Goal: Transaction & Acquisition: Purchase product/service

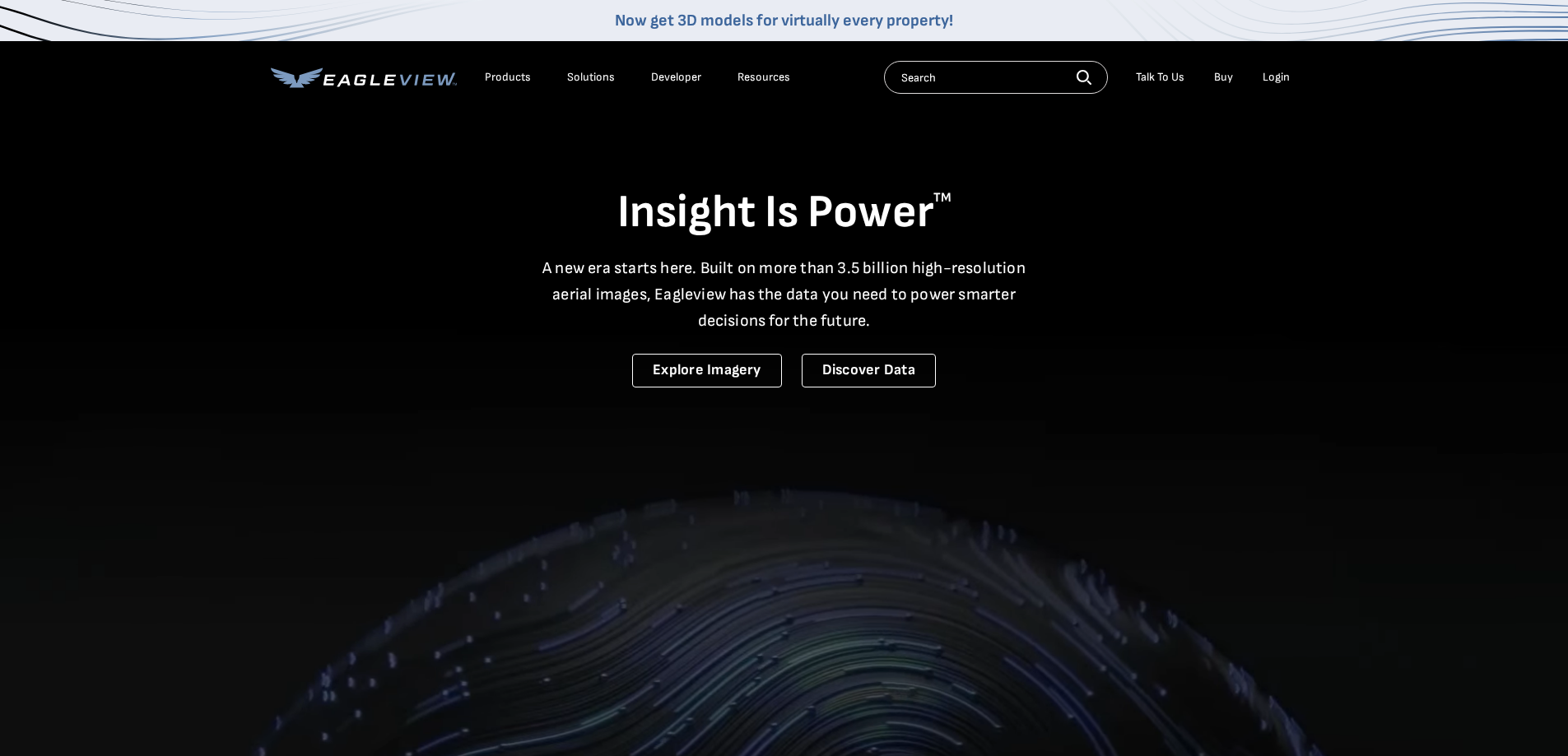
click at [1274, 79] on div "Login" at bounding box center [1275, 77] width 27 height 15
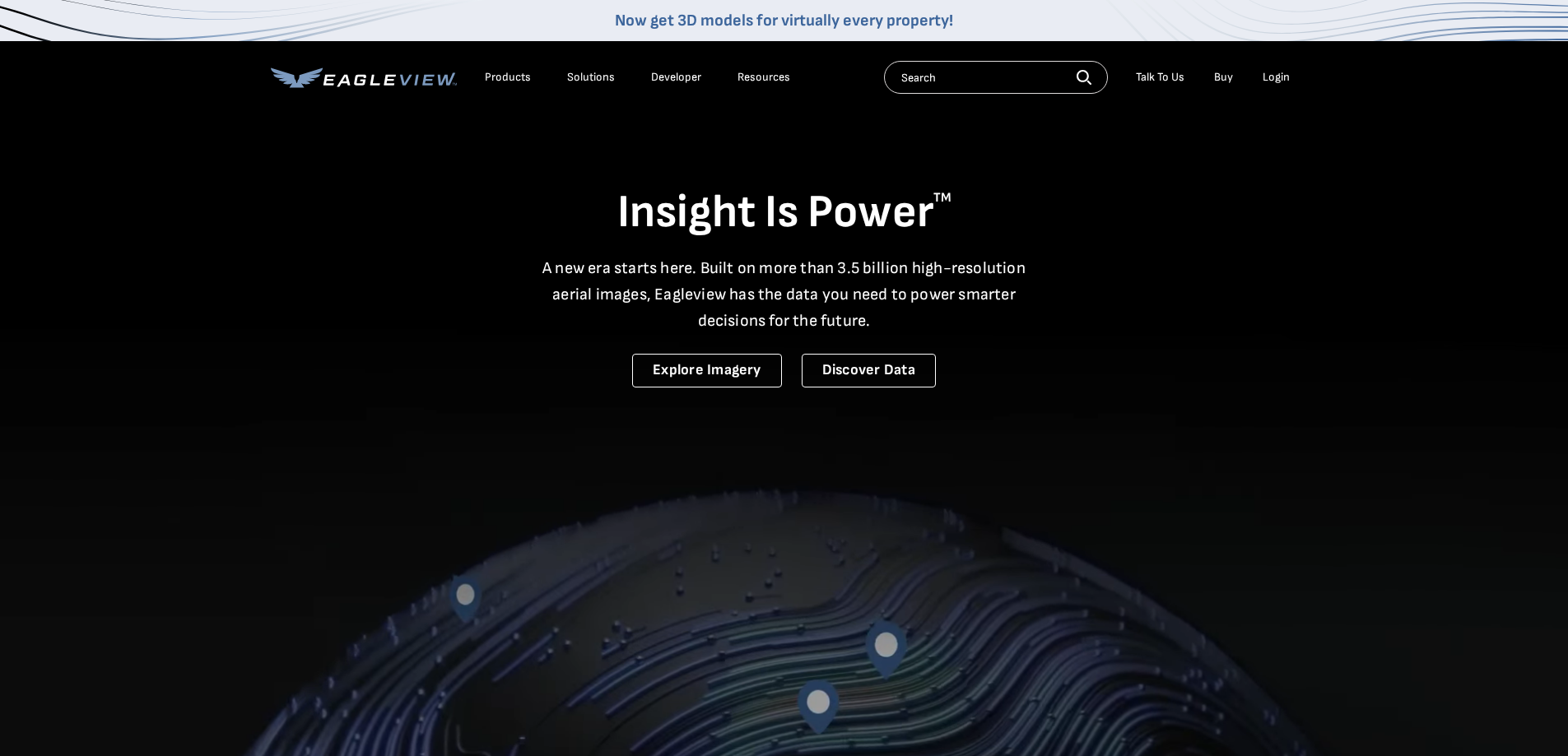
click at [1281, 79] on div "Login" at bounding box center [1275, 77] width 27 height 15
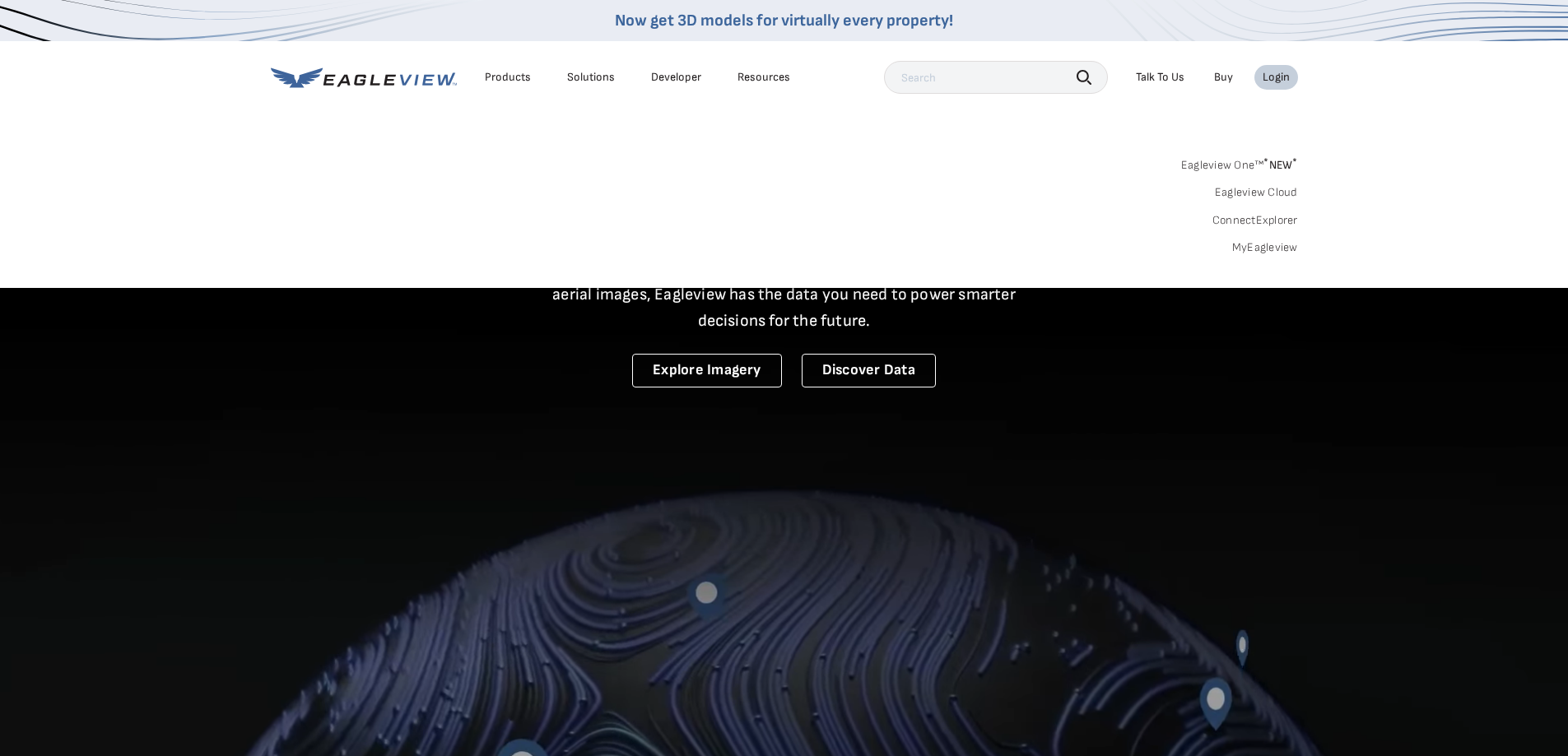
click at [1252, 252] on link "MyEagleview" at bounding box center [1265, 248] width 66 height 15
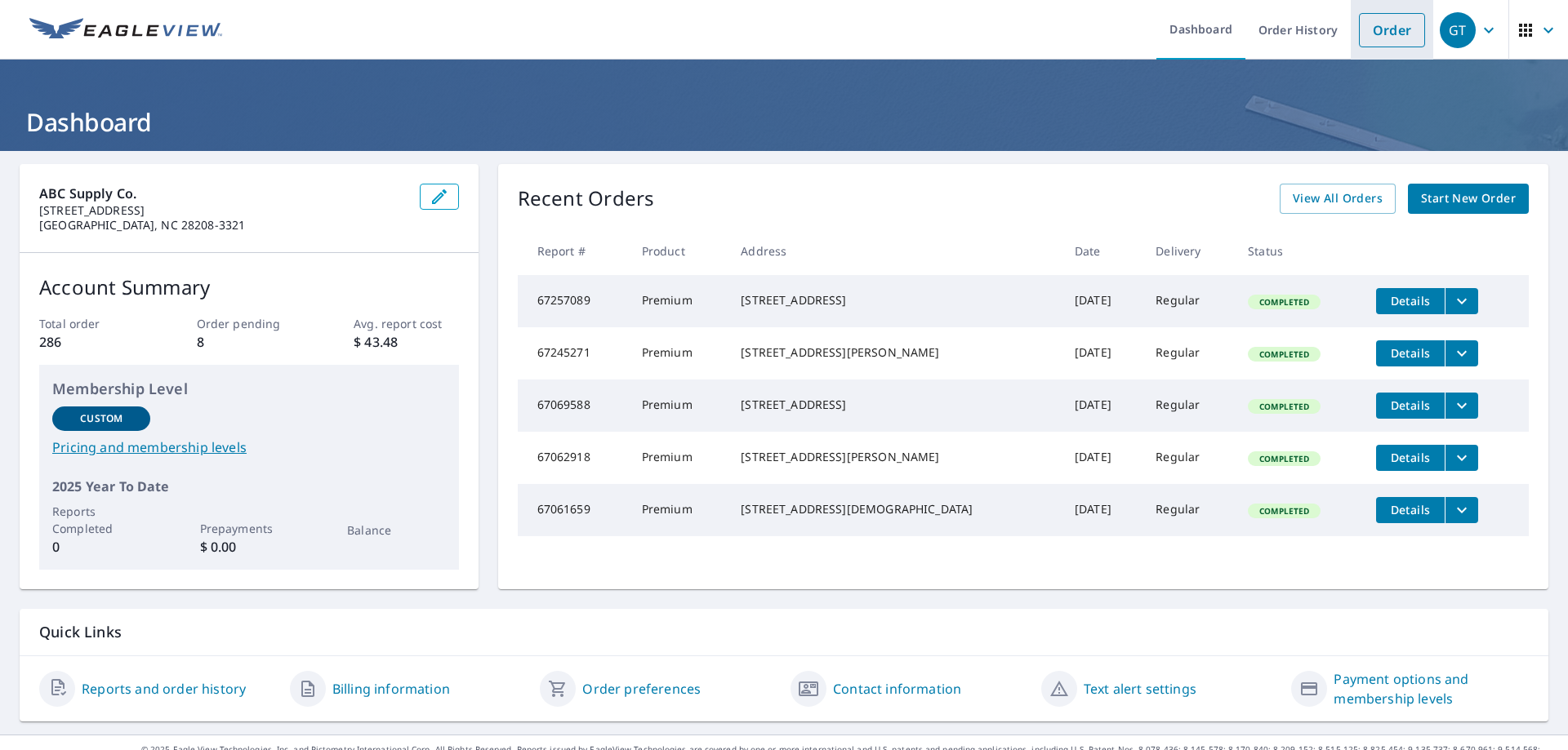
click at [1385, 26] on link "Order" at bounding box center [1391, 30] width 66 height 35
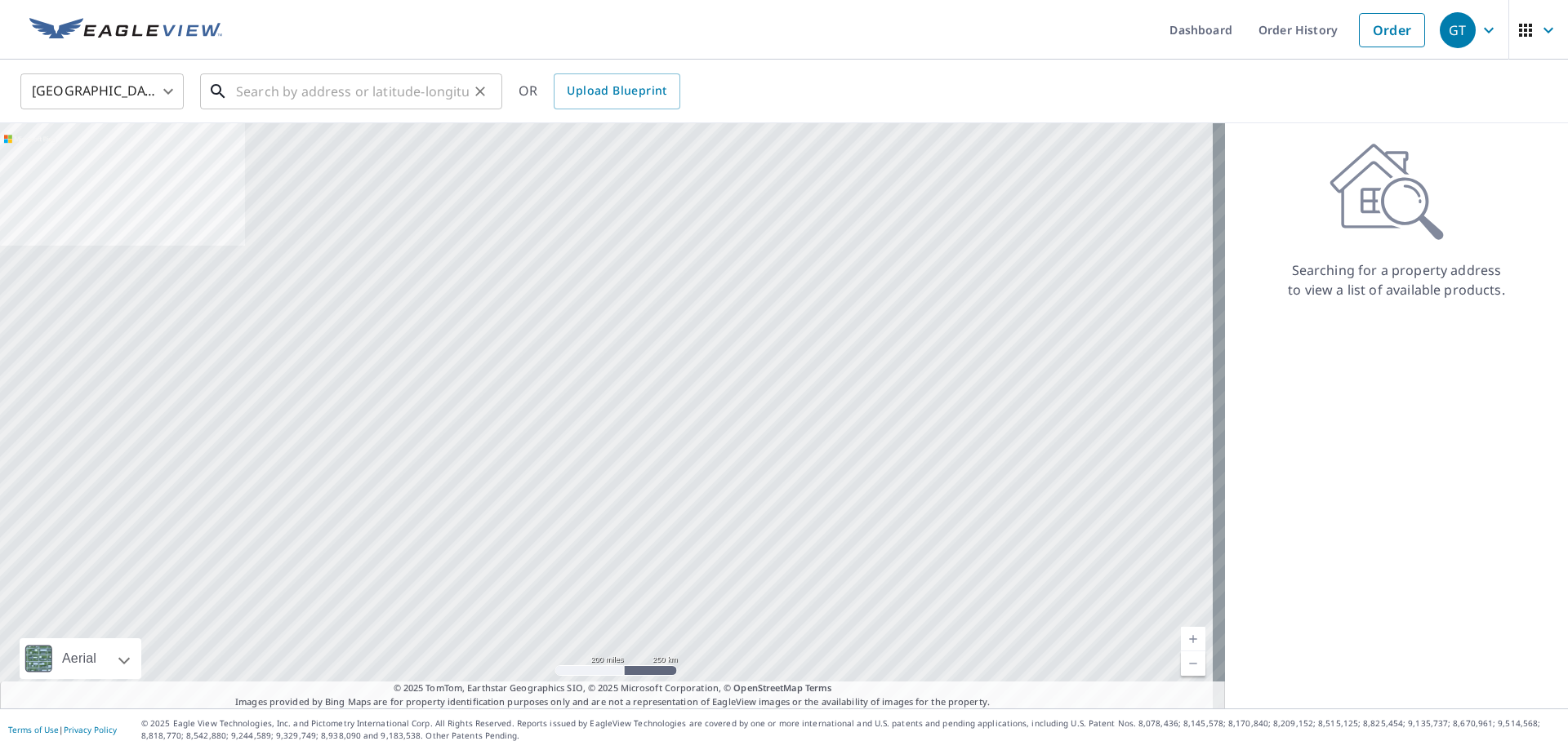
click at [300, 95] on input "text" at bounding box center [353, 91] width 233 height 45
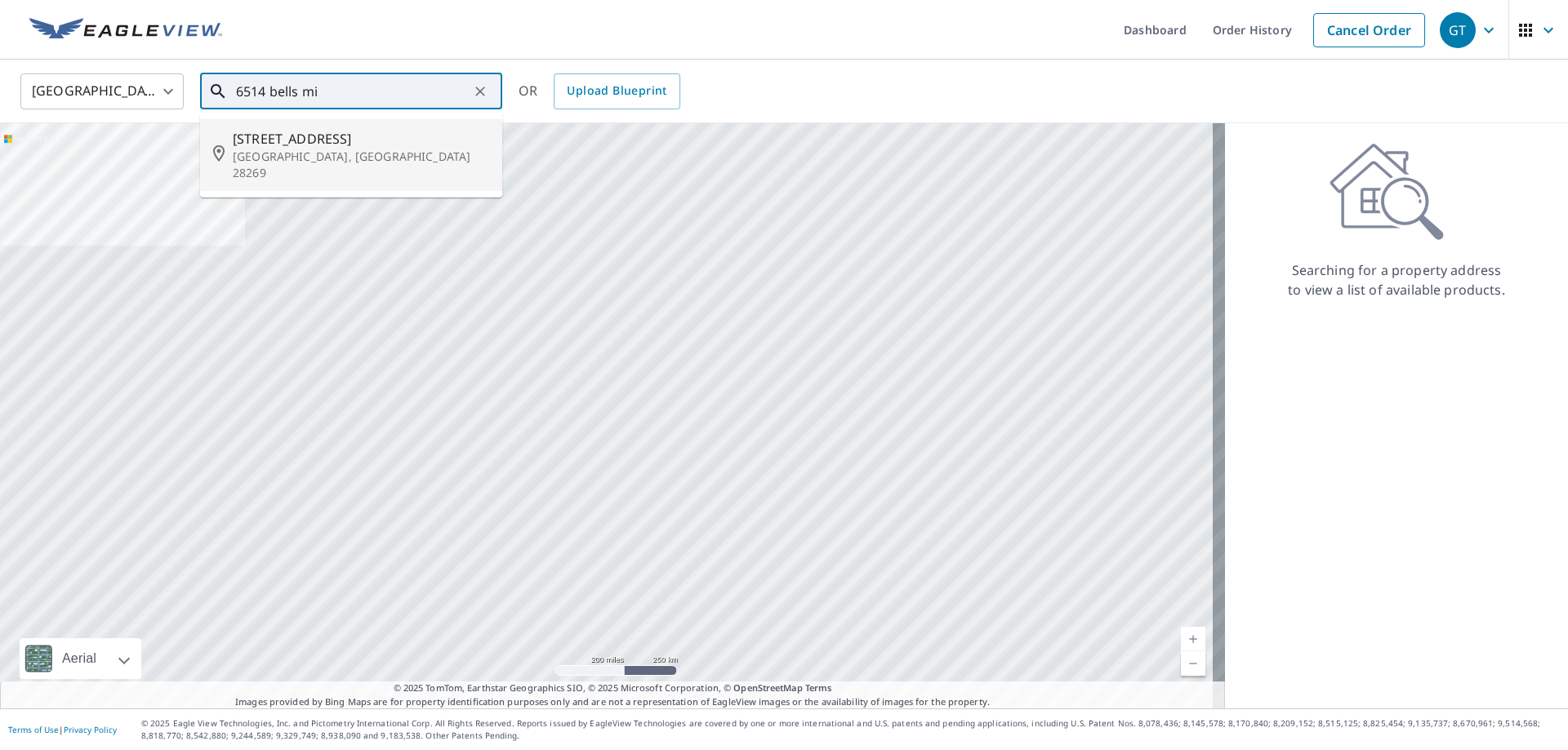
click at [286, 143] on span "6514 Bells Mill Dr" at bounding box center [361, 139] width 257 height 20
type input "6514 Bells Mill Dr Charlotte, NC 28269"
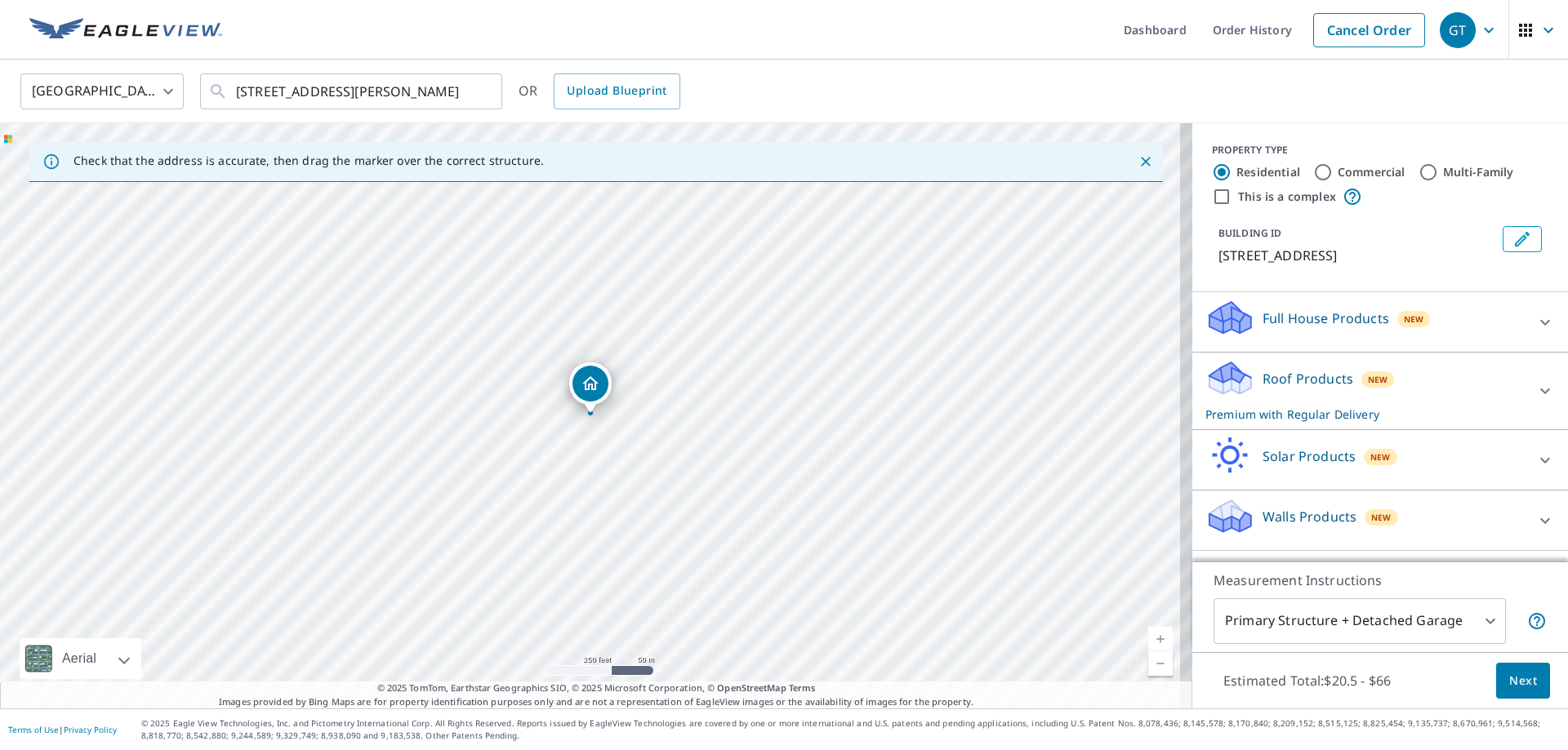
click at [1510, 682] on span "Next" at bounding box center [1524, 681] width 28 height 21
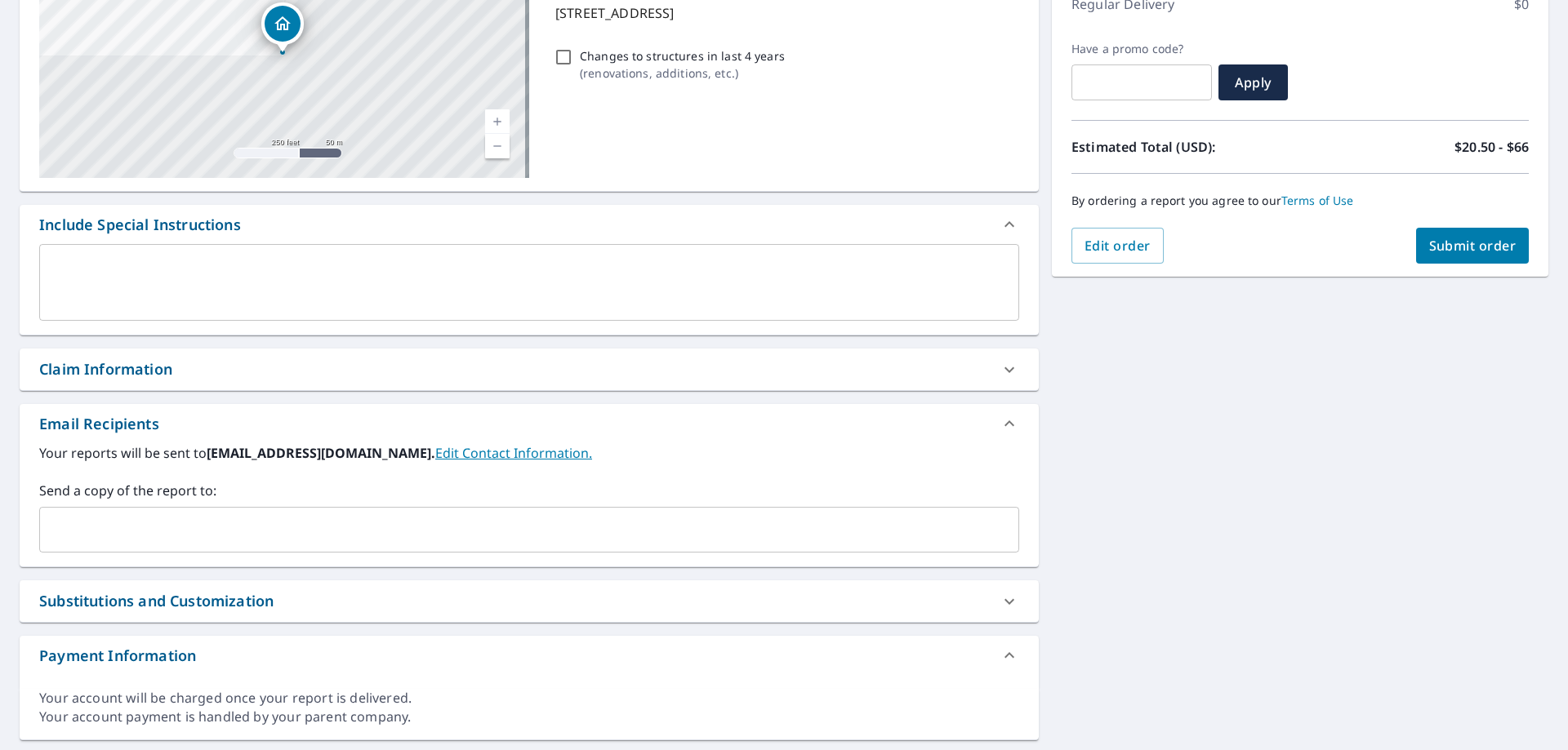
scroll to position [245, 0]
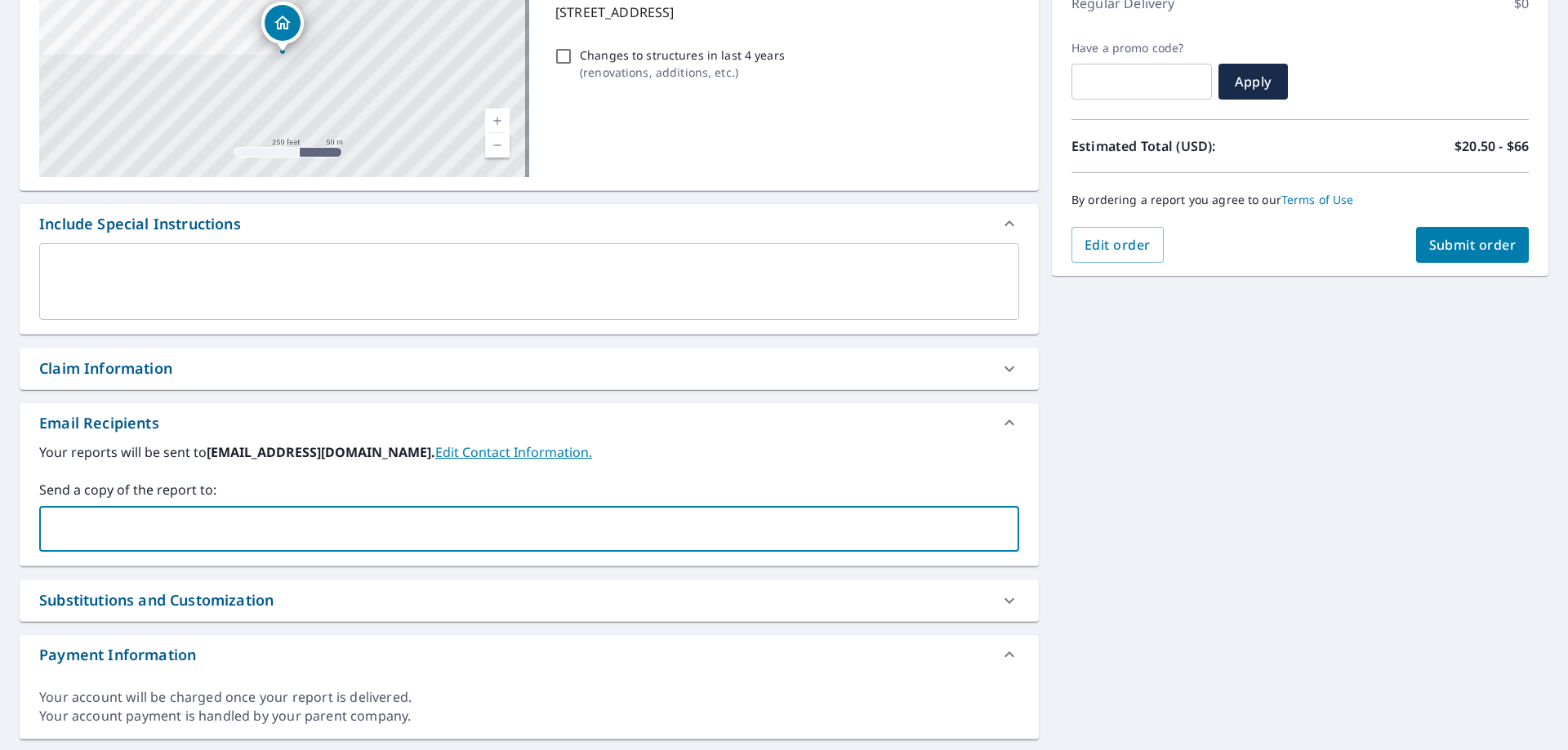
click at [154, 536] on input "text" at bounding box center [516, 528] width 941 height 31
type input "ginger.stiles@abcsupply.com"
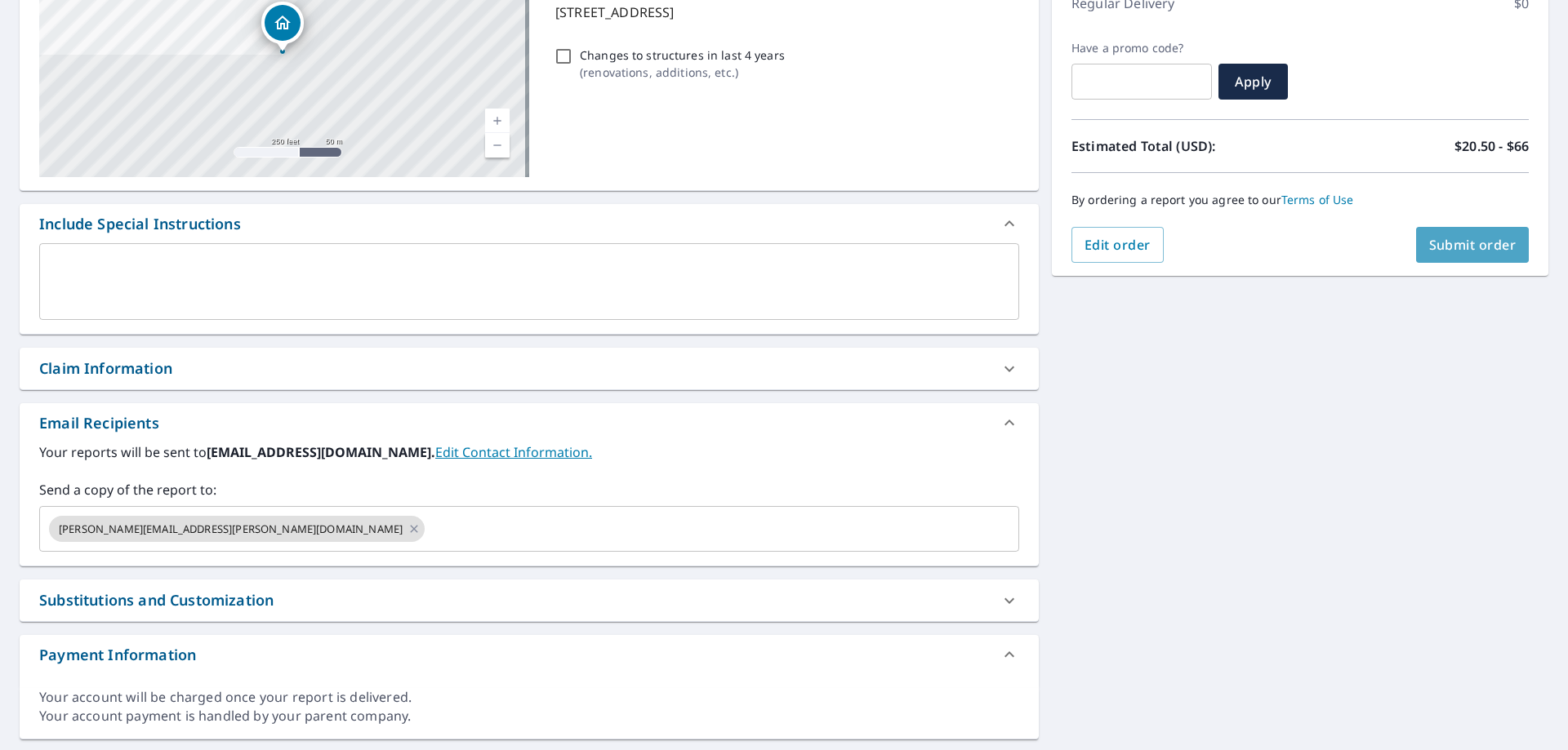
click at [1452, 242] on span "Submit order" at bounding box center [1473, 245] width 88 height 18
checkbox input "true"
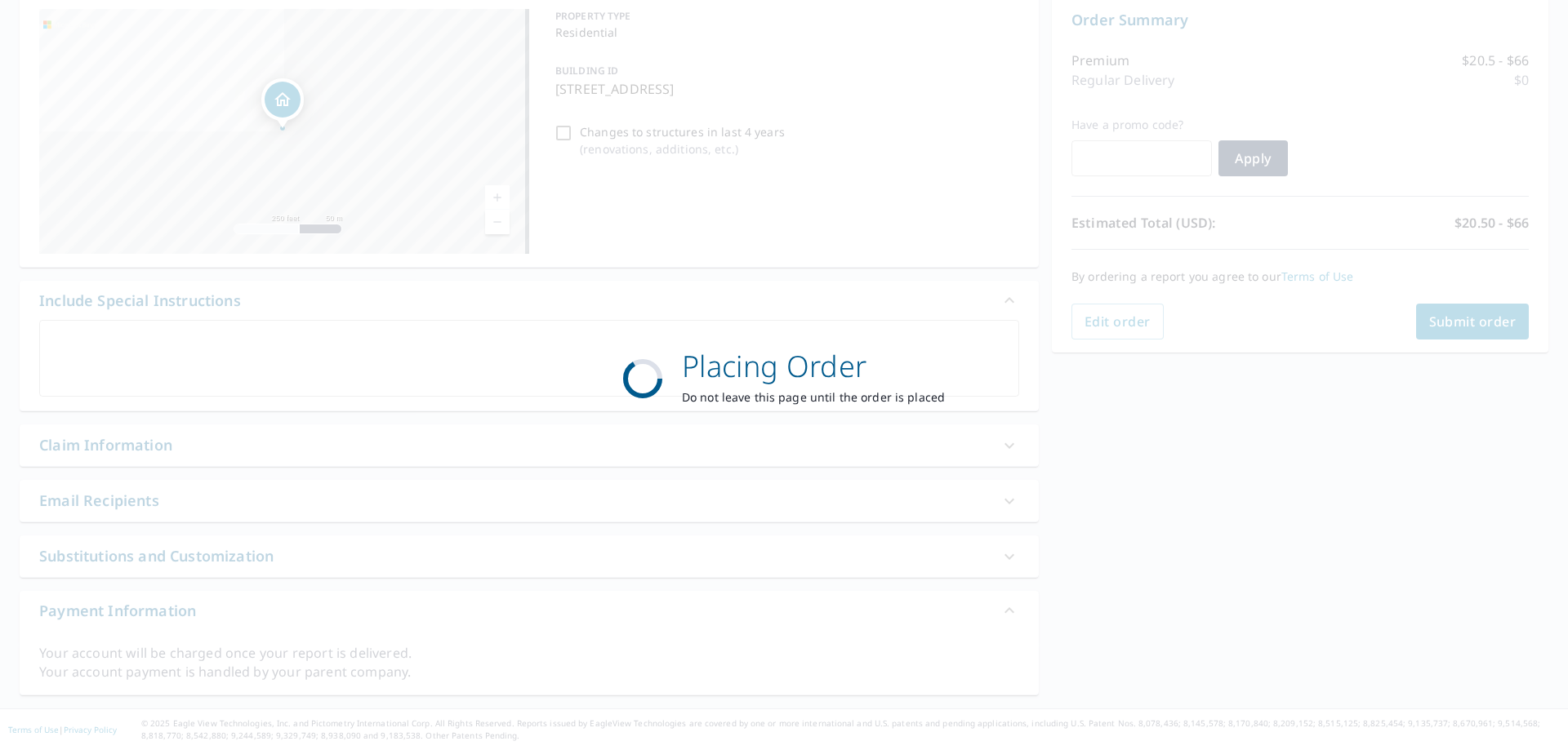
scroll to position [168, 0]
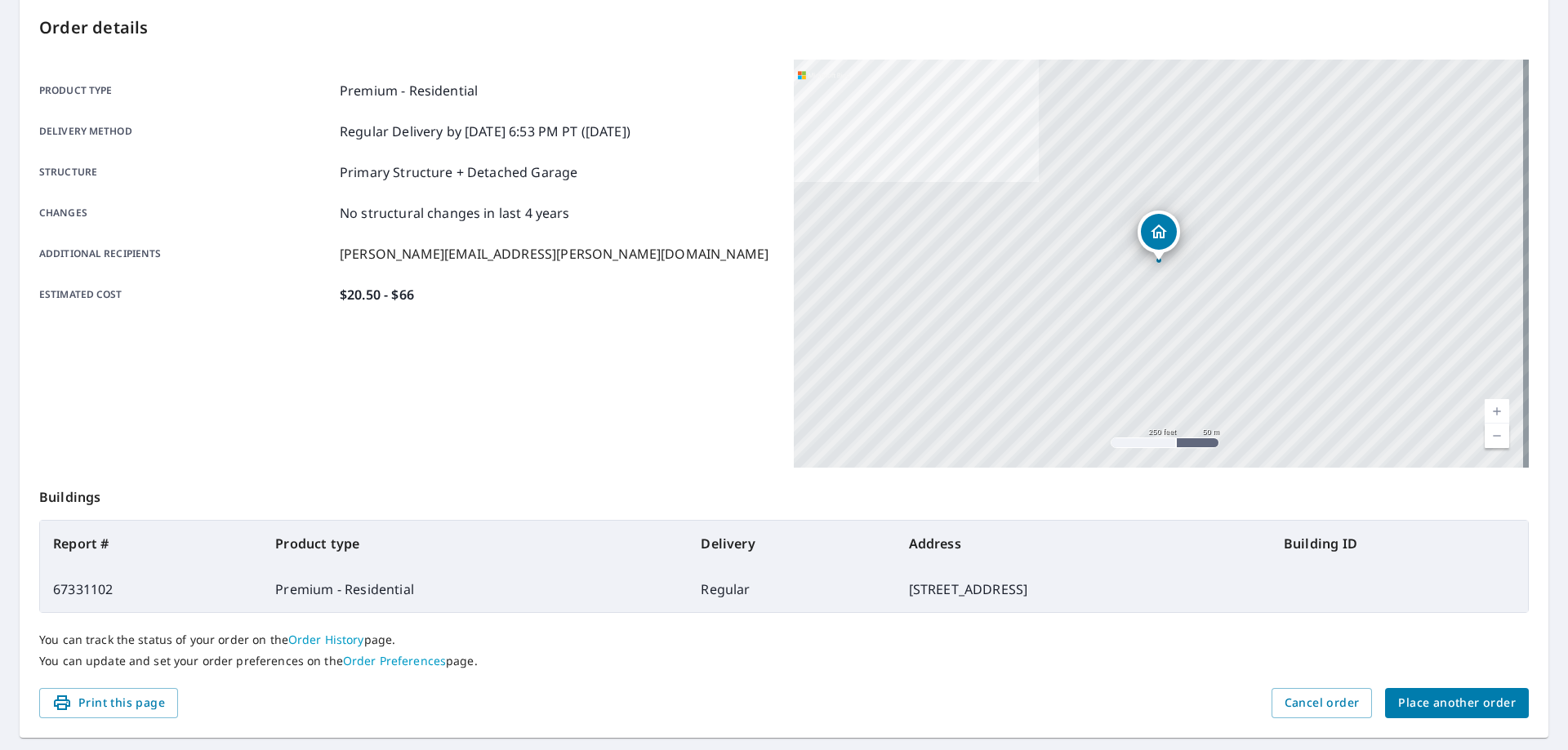
click at [1418, 699] on span "Place another order" at bounding box center [1456, 703] width 118 height 21
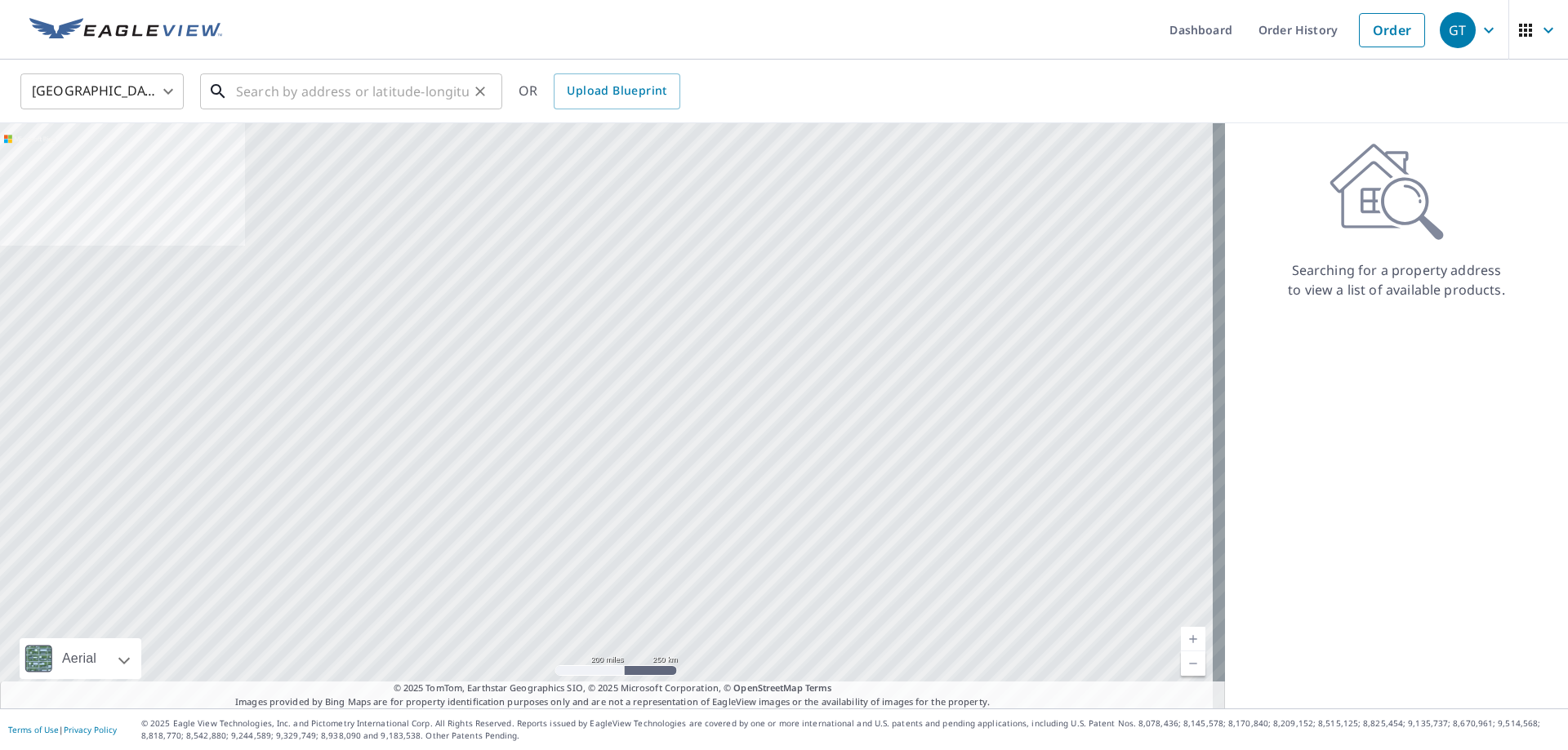
click at [290, 94] on input "text" at bounding box center [353, 91] width 233 height 45
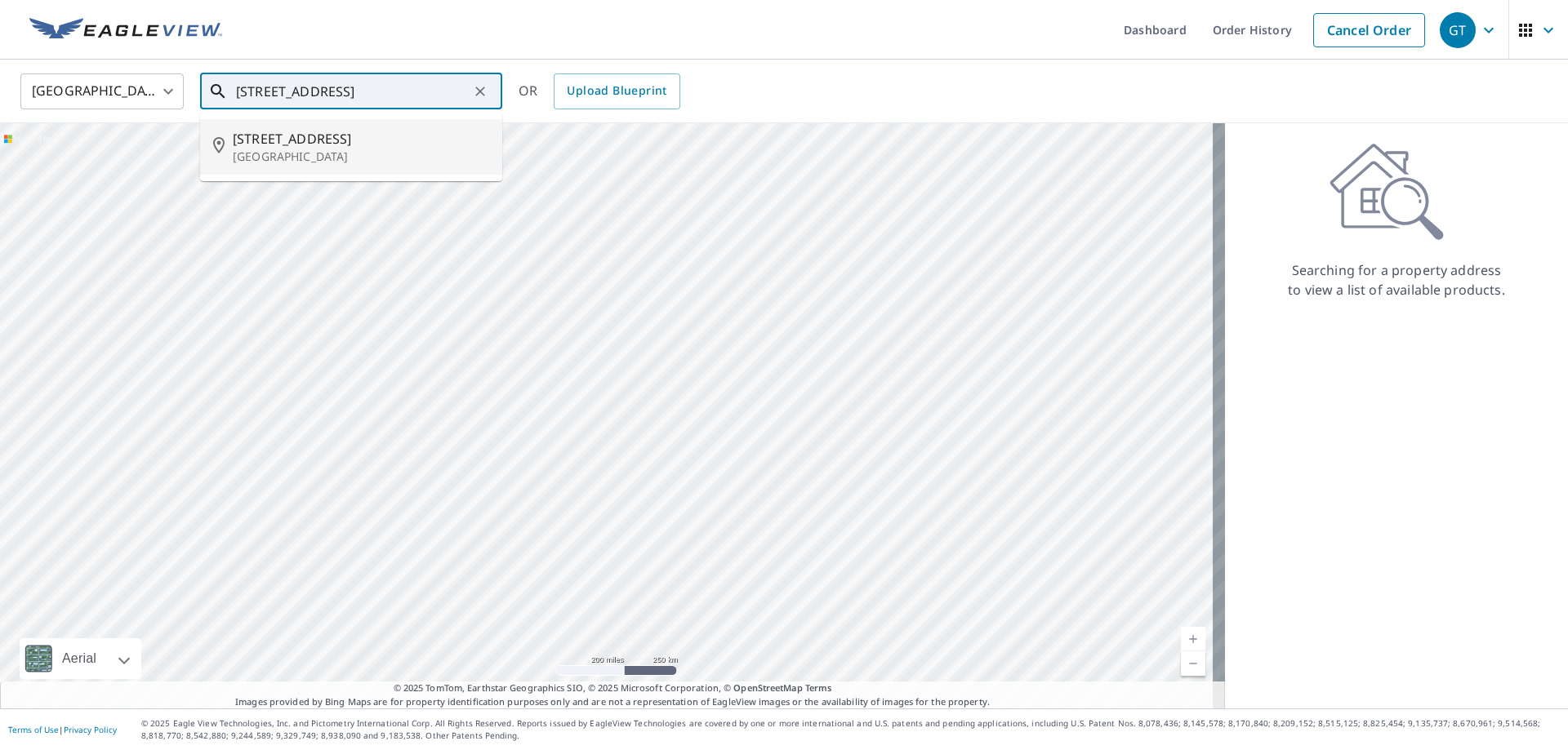
click at [253, 151] on p "Concord, NC 28027" at bounding box center [361, 157] width 257 height 17
type input "4384 Coddle Creek Dr Concord, NC 28027"
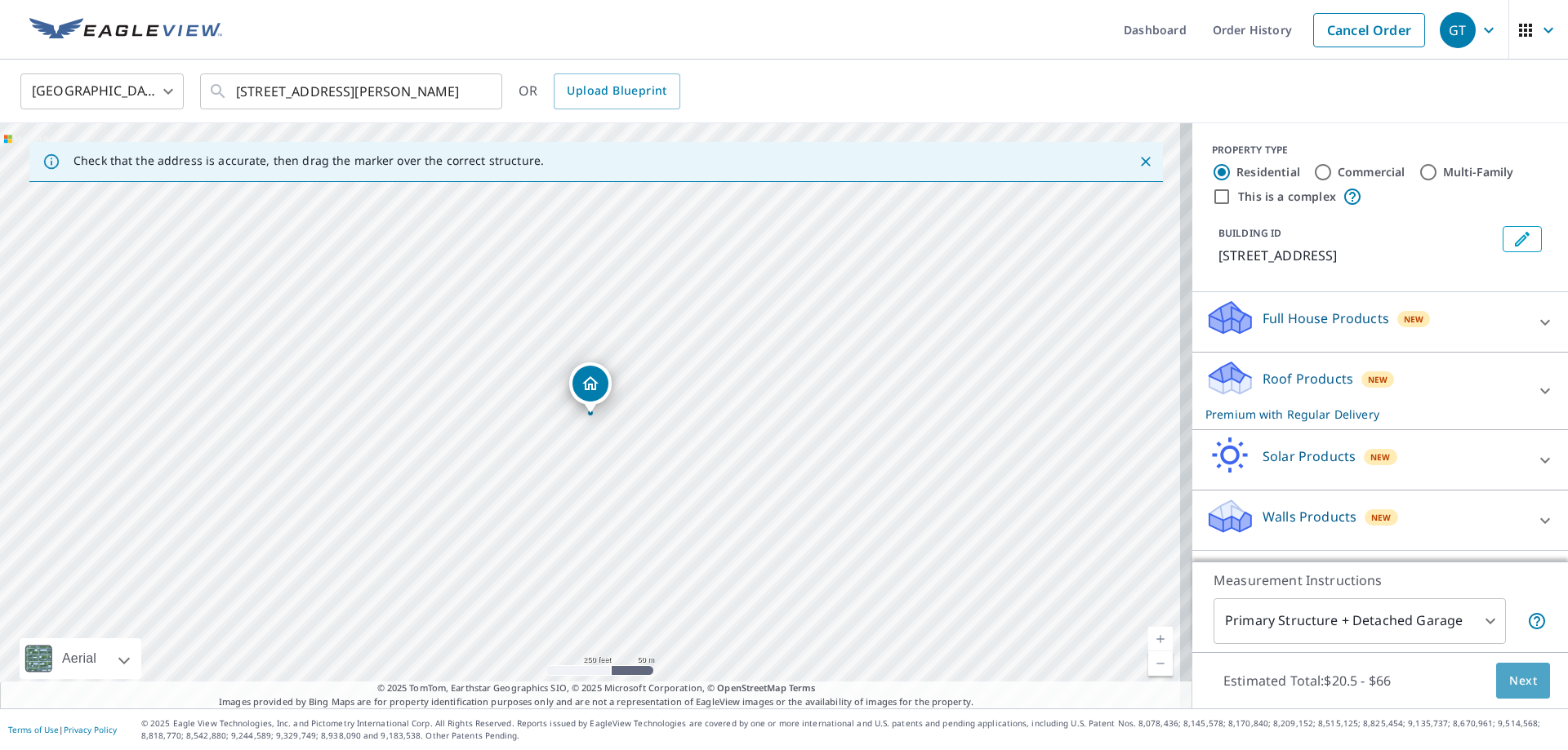
click at [1515, 683] on span "Next" at bounding box center [1524, 681] width 28 height 21
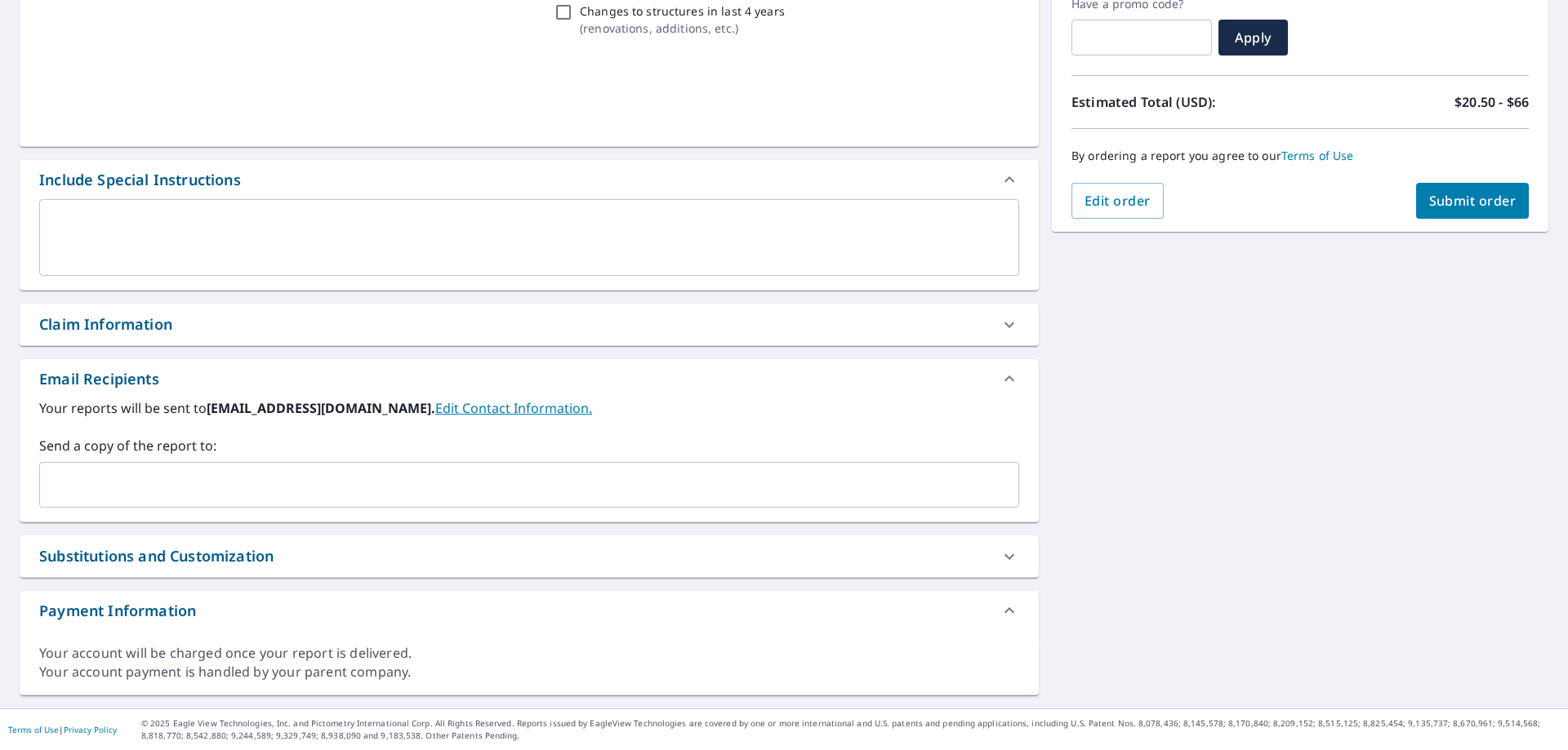
scroll to position [289, 0]
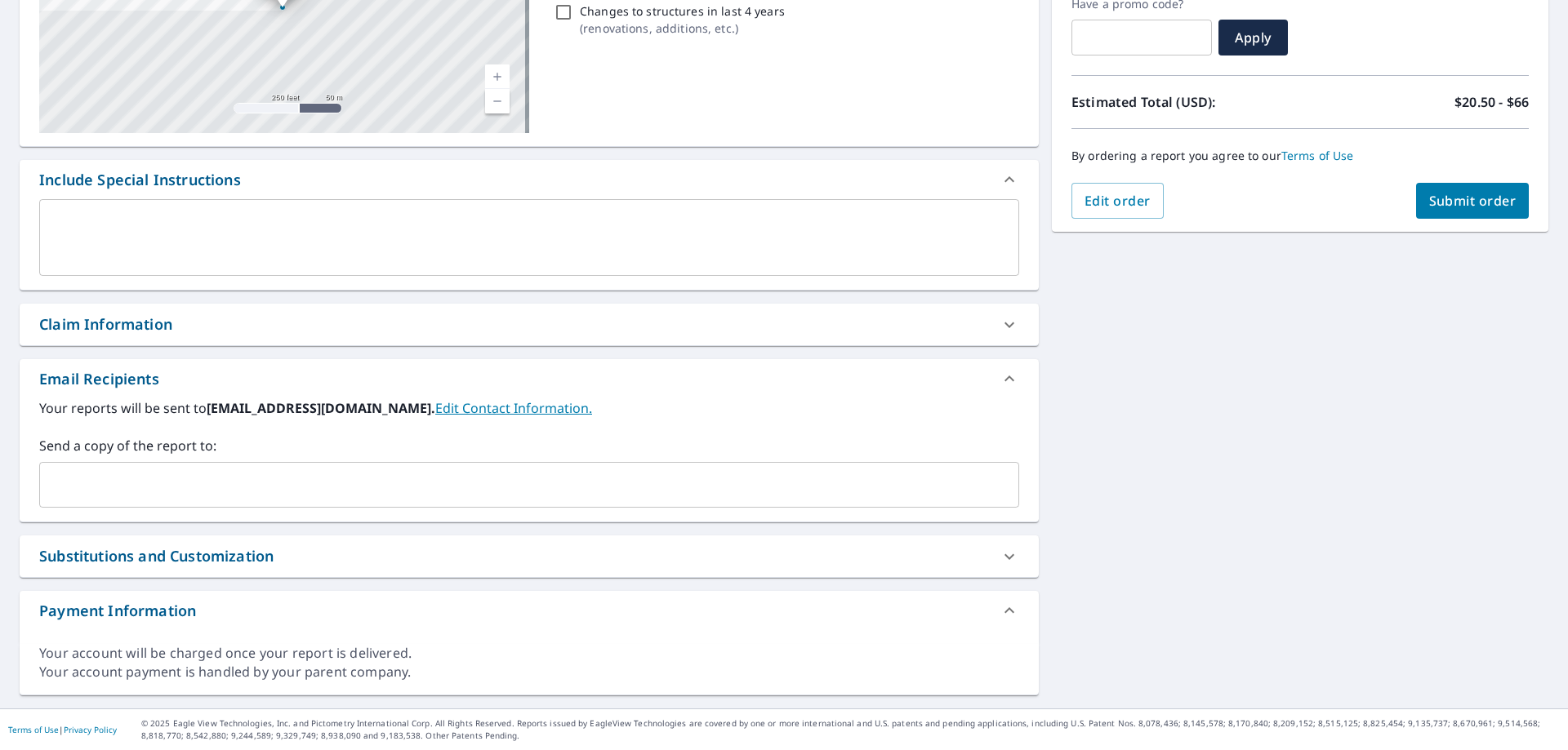
click at [93, 490] on input "text" at bounding box center [516, 485] width 941 height 31
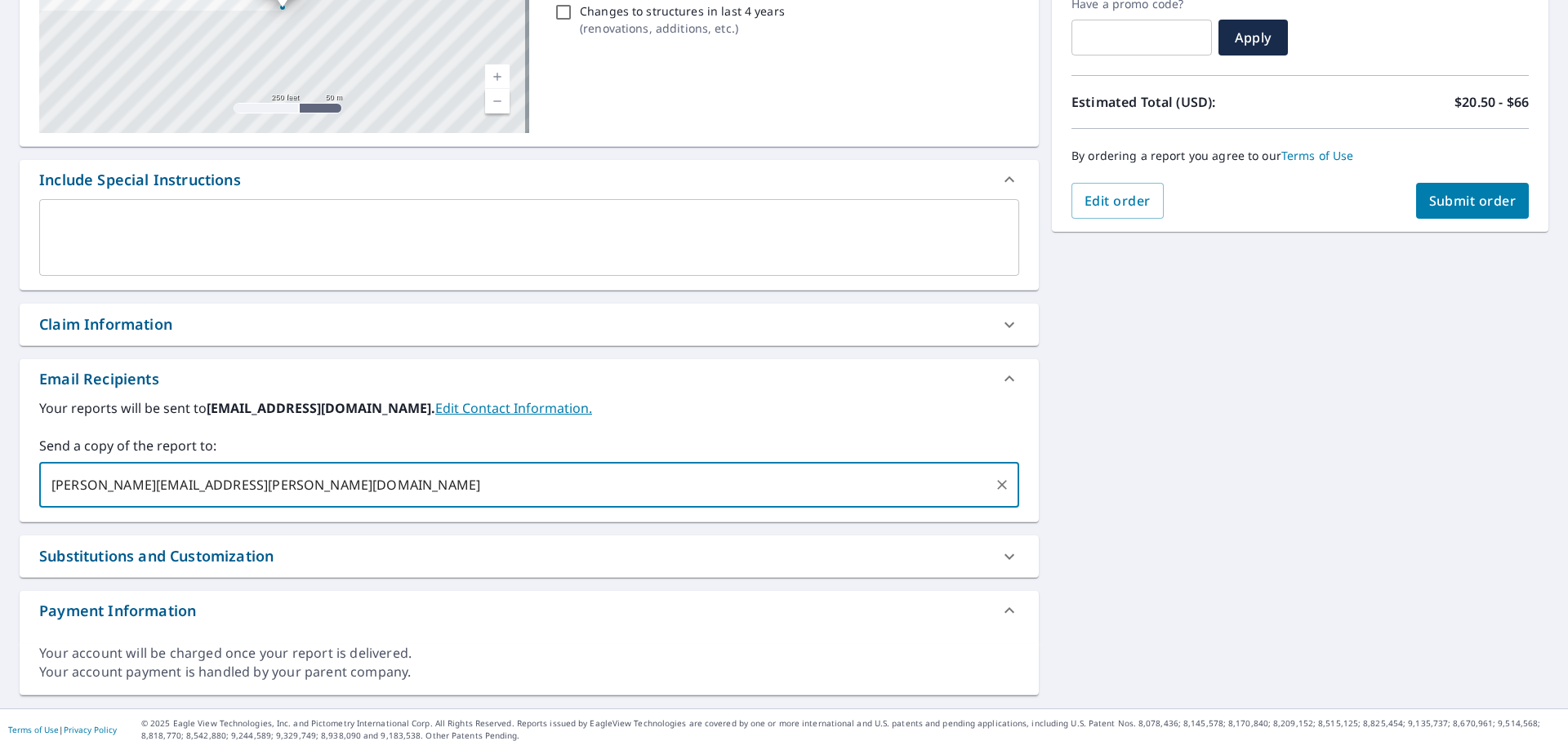
type input "ginger.stiles@abcsupply.com"
click at [1456, 192] on span "Submit order" at bounding box center [1473, 200] width 88 height 18
checkbox input "true"
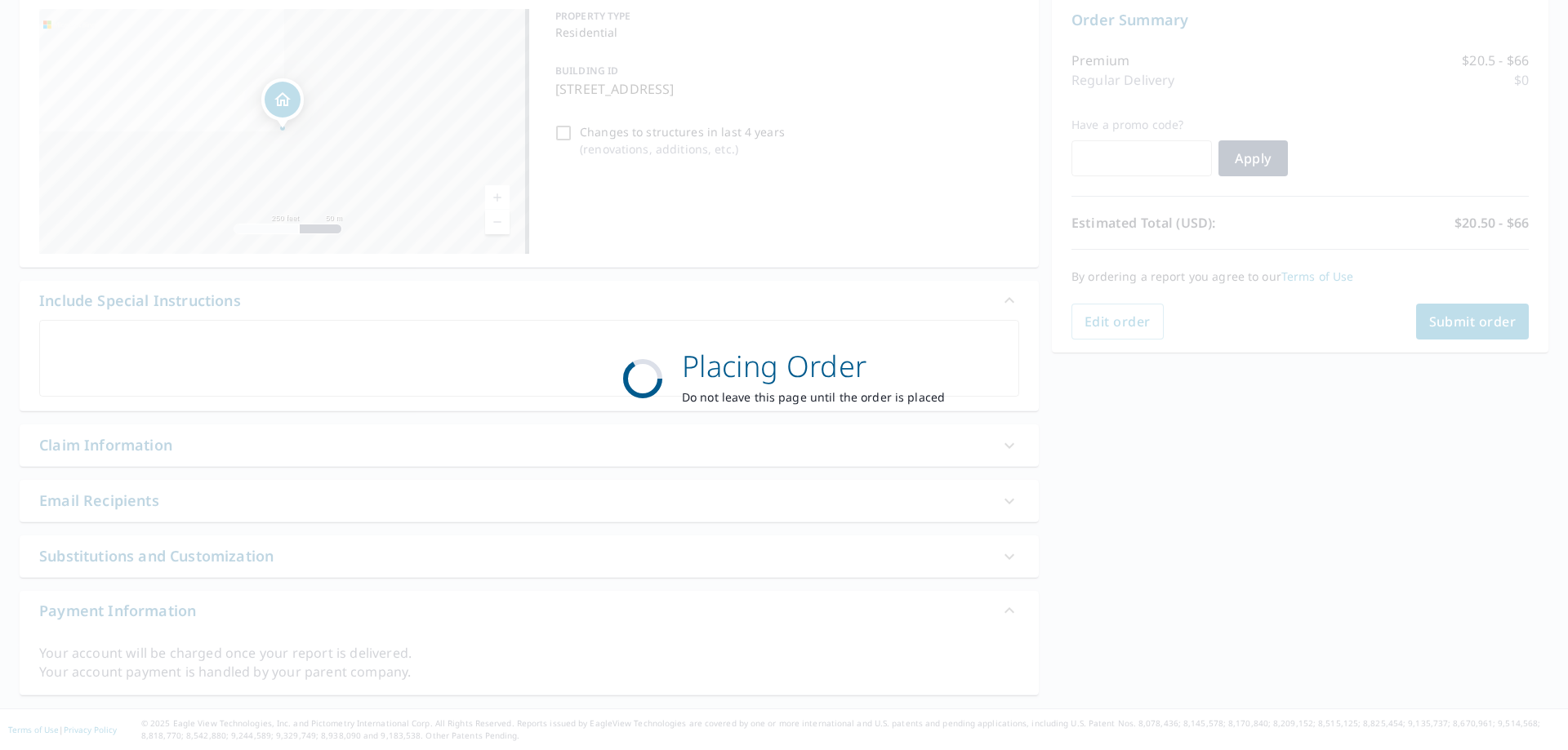
scroll to position [168, 0]
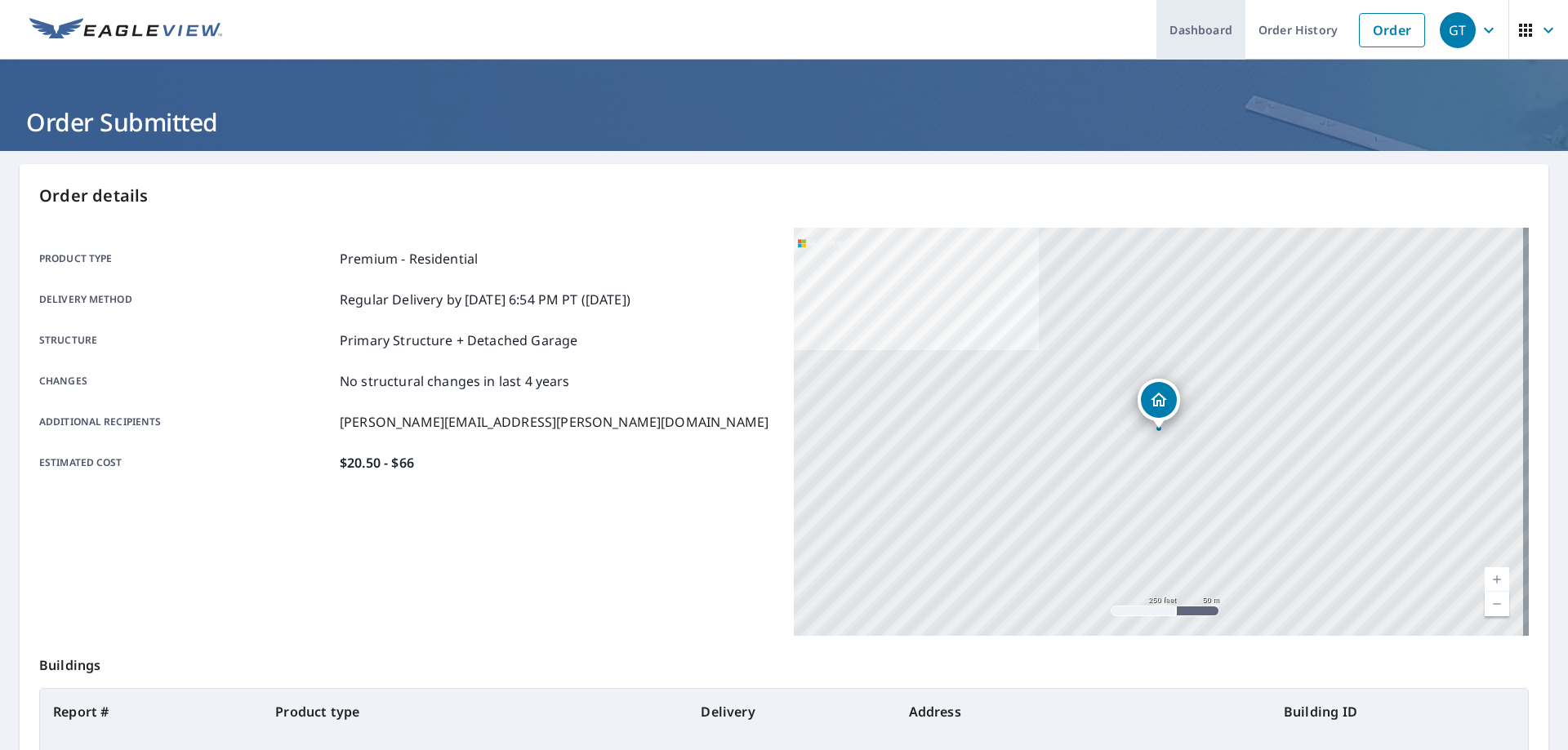
click at [1194, 27] on link "Dashboard" at bounding box center [1201, 30] width 89 height 59
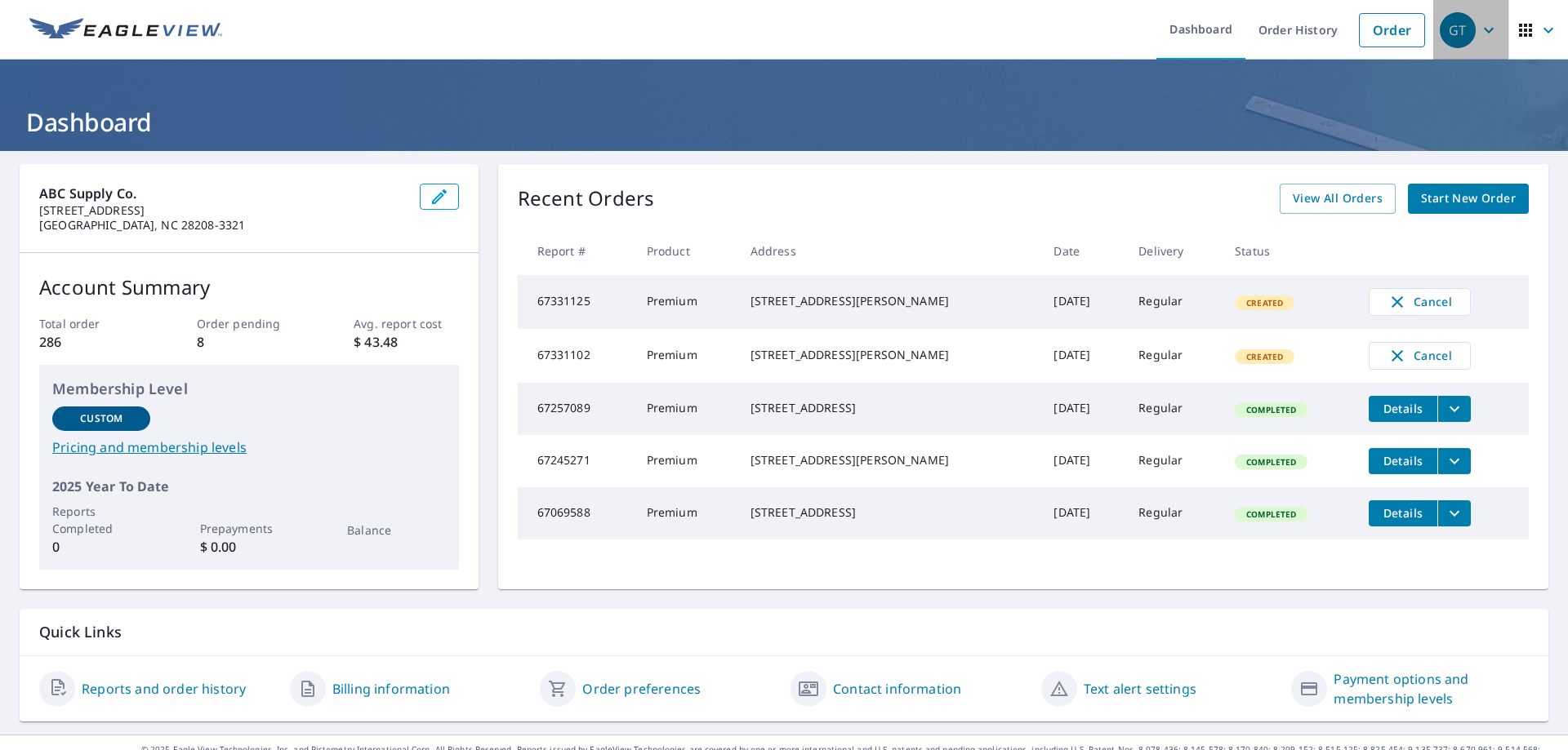
click at [1479, 32] on icon "button" at bounding box center [1489, 31] width 20 height 20
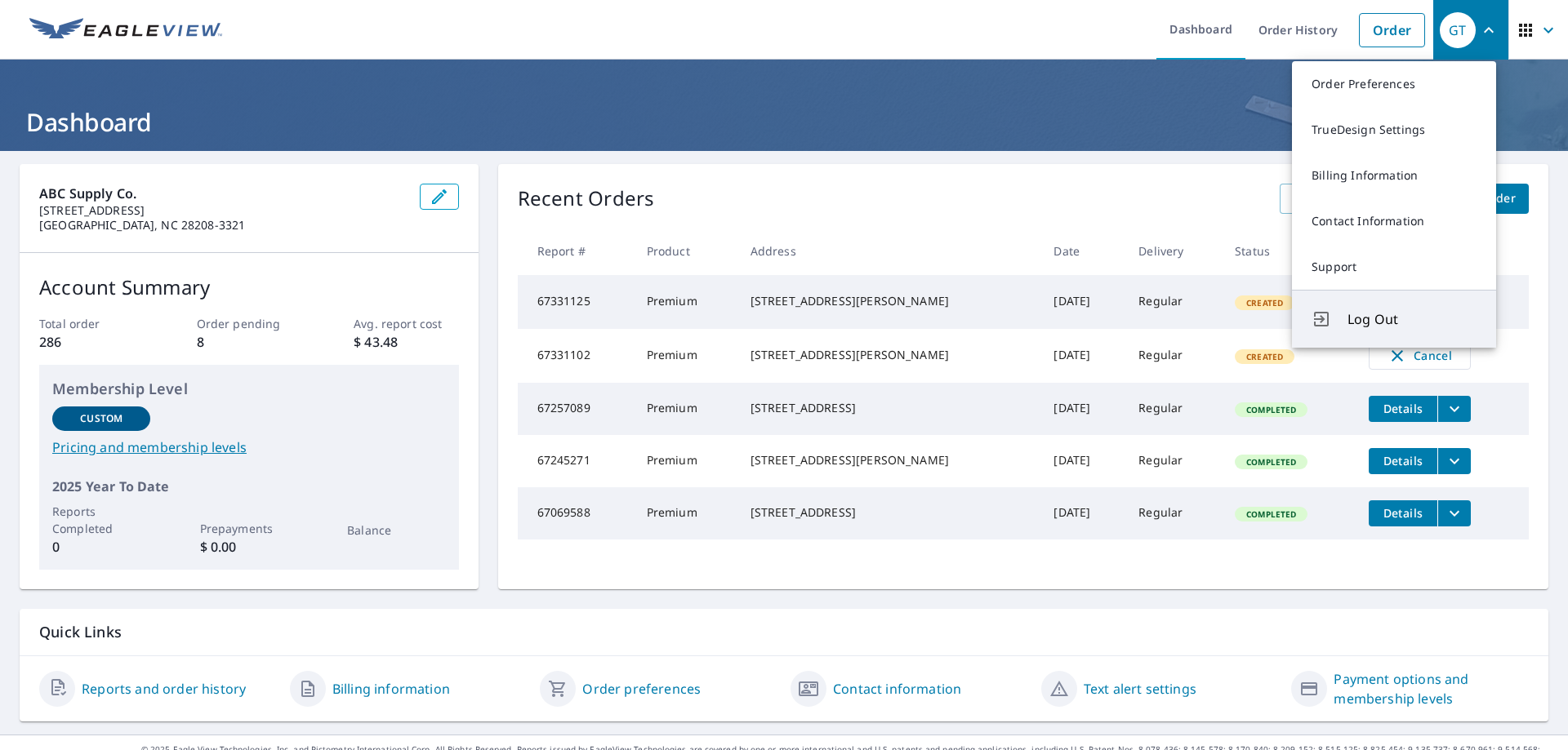
click at [1386, 311] on span "Log Out" at bounding box center [1412, 320] width 129 height 20
